Goal: Answer question/provide support

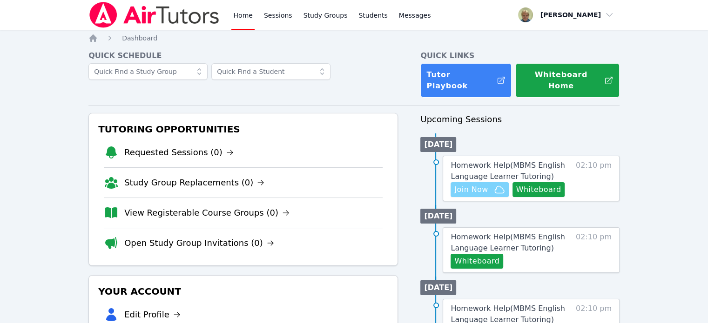
click at [473, 184] on span "Join Now" at bounding box center [471, 189] width 34 height 11
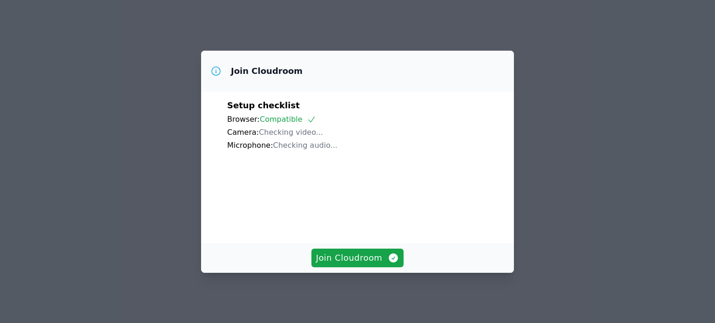
click at [329, 273] on div "Join Cloudroom" at bounding box center [357, 258] width 313 height 30
click at [321, 261] on span "Join Cloudroom" at bounding box center [357, 258] width 83 height 13
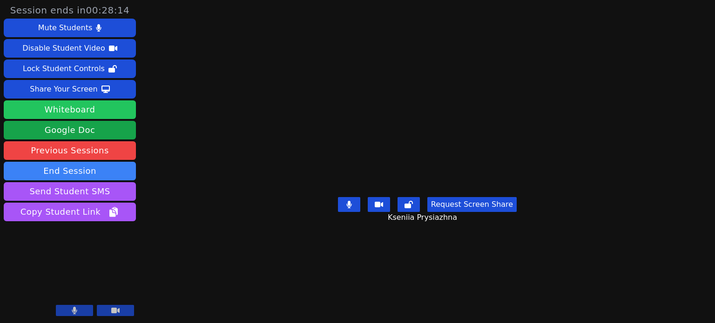
click at [55, 111] on button "Whiteboard" at bounding box center [70, 110] width 132 height 19
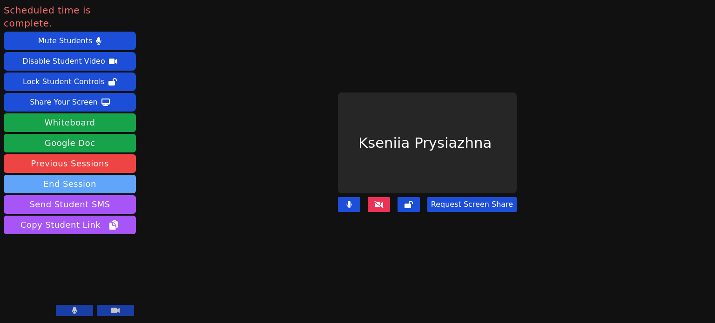
click at [90, 175] on button "End Session" at bounding box center [70, 184] width 132 height 19
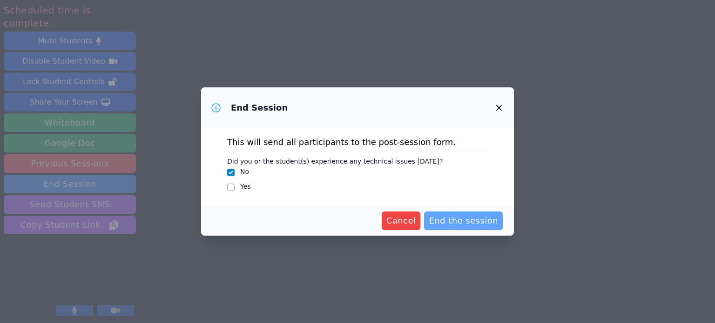
click at [452, 219] on span "End the session" at bounding box center [463, 221] width 69 height 13
